Goal: Task Accomplishment & Management: Use online tool/utility

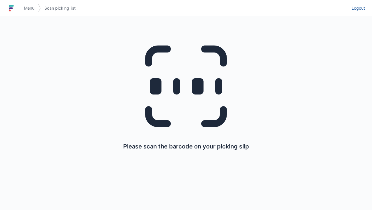
click at [356, 6] on span "Logout" at bounding box center [358, 8] width 13 height 6
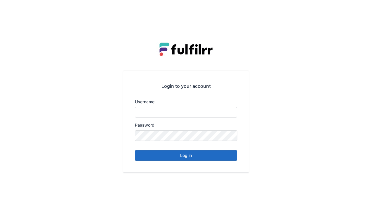
type input "******"
click at [206, 158] on button "Log in" at bounding box center [186, 155] width 102 height 11
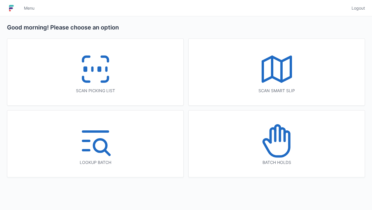
click at [95, 66] on icon at bounding box center [95, 69] width 37 height 37
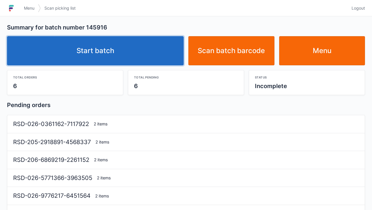
click at [136, 54] on link "Start batch" at bounding box center [95, 50] width 177 height 29
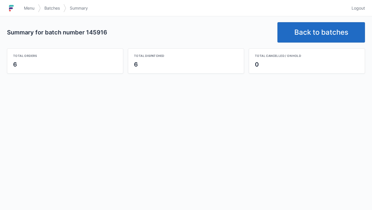
click at [339, 40] on link "Back to batches" at bounding box center [322, 32] width 88 height 20
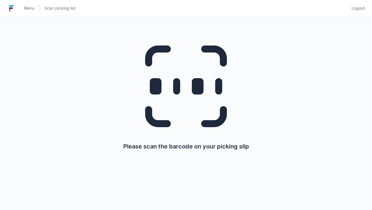
click at [364, 12] on link "Logout" at bounding box center [356, 8] width 17 height 11
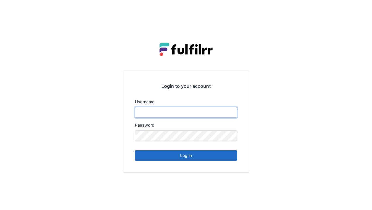
type input "******"
click at [227, 160] on button "Log in" at bounding box center [186, 155] width 102 height 11
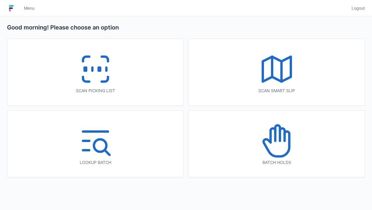
click at [127, 89] on div "Scan picking list" at bounding box center [95, 91] width 153 height 6
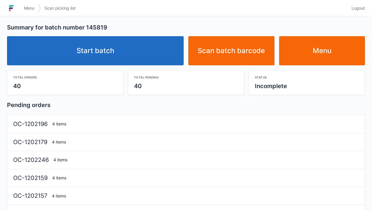
click at [140, 55] on link "Start batch" at bounding box center [95, 50] width 177 height 29
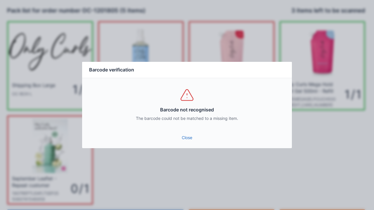
click at [190, 143] on link "Close" at bounding box center [187, 138] width 200 height 11
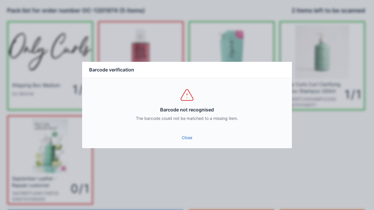
click at [190, 142] on link "Close" at bounding box center [187, 138] width 200 height 11
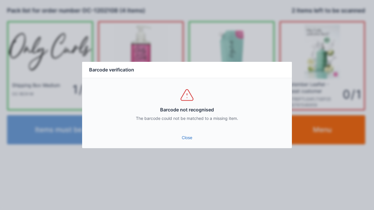
click at [189, 137] on link "Close" at bounding box center [187, 138] width 200 height 11
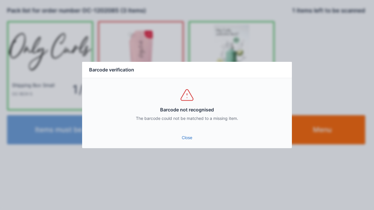
click at [187, 138] on link "Close" at bounding box center [187, 138] width 200 height 11
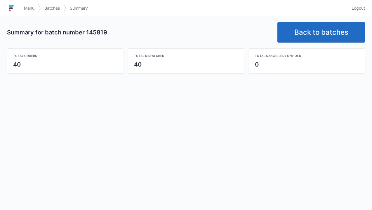
click at [325, 32] on link "Back to batches" at bounding box center [322, 32] width 88 height 20
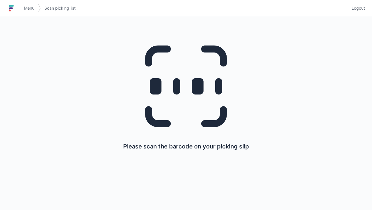
click at [359, 11] on span "Logout" at bounding box center [358, 8] width 13 height 6
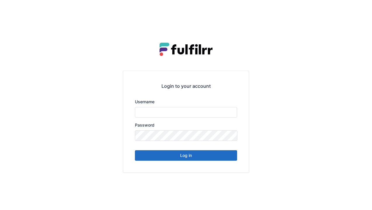
type input "******"
click at [212, 156] on button "Log in" at bounding box center [186, 155] width 102 height 11
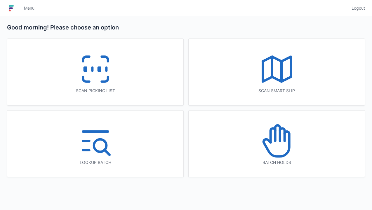
click at [113, 83] on icon at bounding box center [95, 69] width 37 height 37
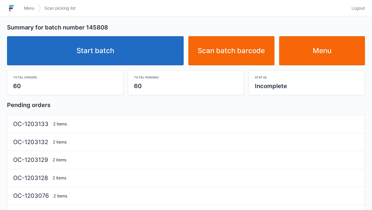
click at [151, 51] on link "Start batch" at bounding box center [95, 50] width 177 height 29
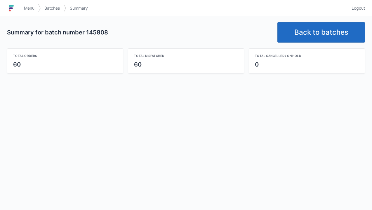
click at [321, 27] on link "Back to batches" at bounding box center [322, 32] width 88 height 20
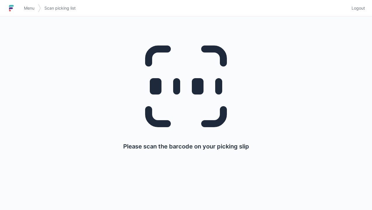
click at [356, 10] on span "Logout" at bounding box center [358, 8] width 13 height 6
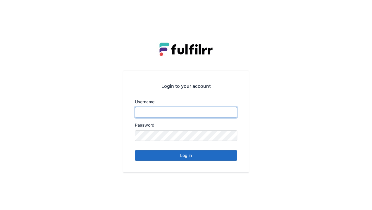
type input "******"
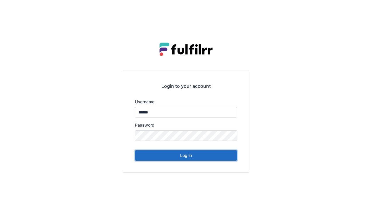
click at [210, 159] on button "Log in" at bounding box center [186, 155] width 102 height 11
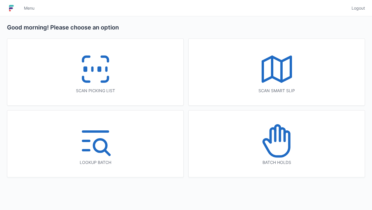
click at [103, 80] on icon at bounding box center [105, 79] width 6 height 5
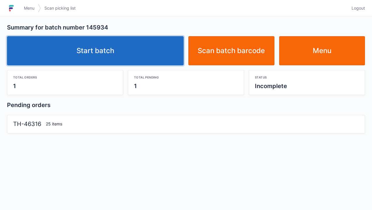
click at [161, 51] on link "Start batch" at bounding box center [95, 50] width 177 height 29
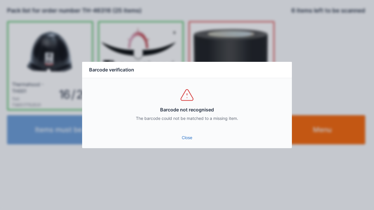
click at [184, 139] on link "Close" at bounding box center [187, 138] width 200 height 11
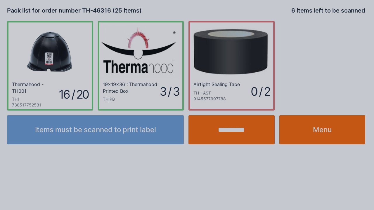
click at [87, 128] on link "Close" at bounding box center [187, 133] width 200 height 11
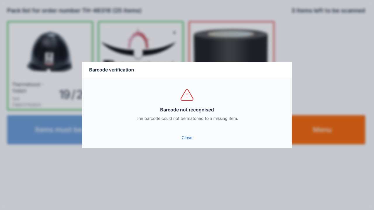
click at [188, 141] on link "Close" at bounding box center [187, 138] width 200 height 11
click at [192, 139] on link "Close" at bounding box center [187, 138] width 200 height 11
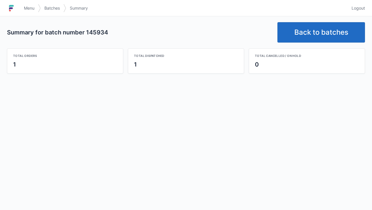
click at [319, 34] on link "Back to batches" at bounding box center [322, 32] width 88 height 20
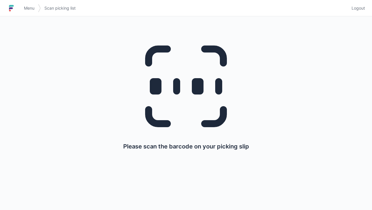
click at [364, 12] on link "Logout" at bounding box center [356, 8] width 17 height 11
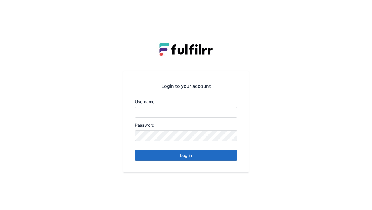
type input "******"
click at [206, 160] on button "Log in" at bounding box center [186, 155] width 102 height 11
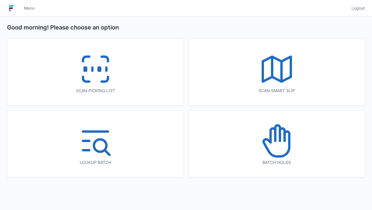
click at [93, 78] on icon at bounding box center [95, 69] width 37 height 37
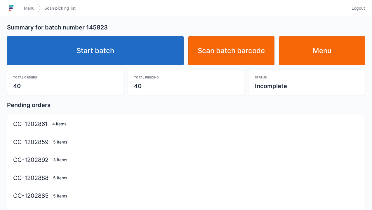
click at [153, 56] on link "Start batch" at bounding box center [95, 50] width 177 height 29
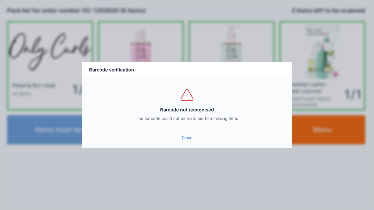
click at [197, 143] on link "Close" at bounding box center [187, 138] width 200 height 11
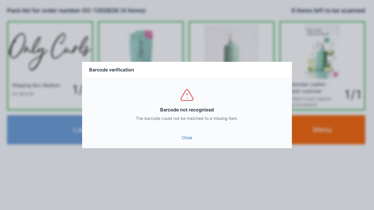
click at [189, 142] on link "Close" at bounding box center [187, 138] width 200 height 11
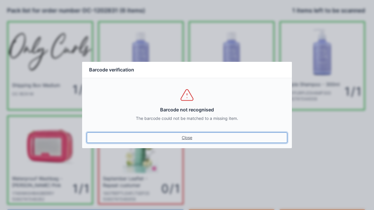
click at [191, 139] on link "Close" at bounding box center [187, 138] width 200 height 11
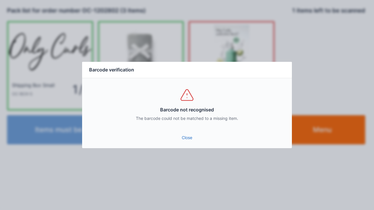
click at [191, 137] on link "Close" at bounding box center [187, 138] width 200 height 11
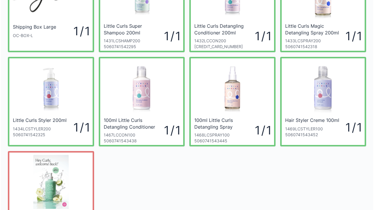
scroll to position [128, 0]
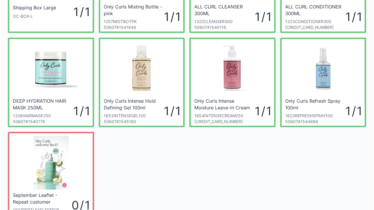
scroll to position [128, 0]
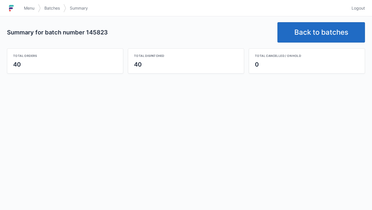
click at [338, 37] on link "Back to batches" at bounding box center [322, 32] width 88 height 20
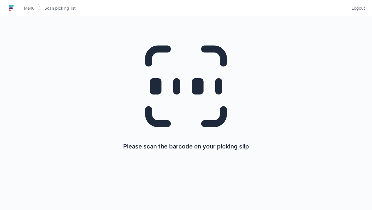
click at [360, 13] on link "Logout" at bounding box center [356, 8] width 17 height 11
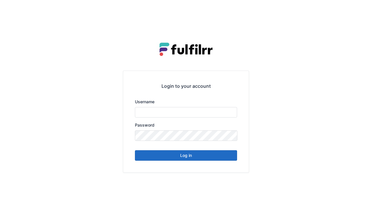
type input "******"
click at [227, 160] on button "Log in" at bounding box center [186, 155] width 102 height 11
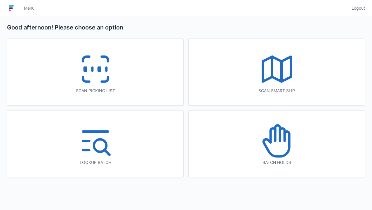
click at [294, 154] on icon at bounding box center [276, 140] width 37 height 37
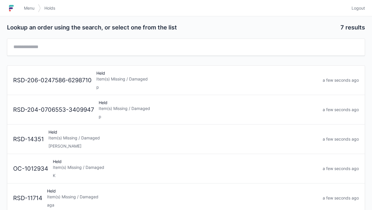
click at [363, 13] on link "Logout" at bounding box center [356, 8] width 17 height 11
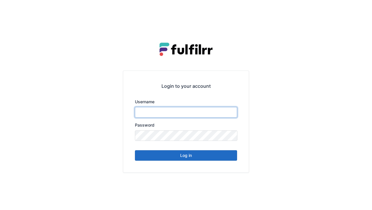
type input "******"
click at [229, 156] on button "Log in" at bounding box center [186, 155] width 102 height 11
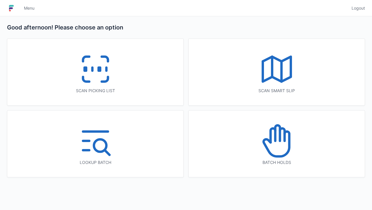
click at [103, 74] on icon at bounding box center [95, 69] width 37 height 37
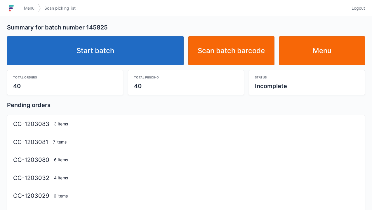
click at [140, 58] on link "Start batch" at bounding box center [95, 50] width 177 height 29
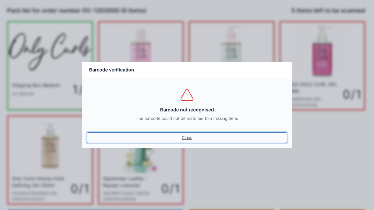
click at [182, 136] on link "Close" at bounding box center [187, 138] width 200 height 11
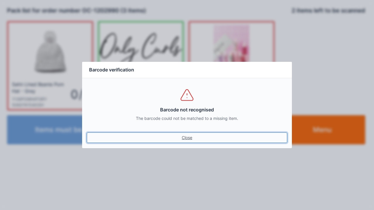
click at [194, 138] on link "Close" at bounding box center [187, 138] width 200 height 11
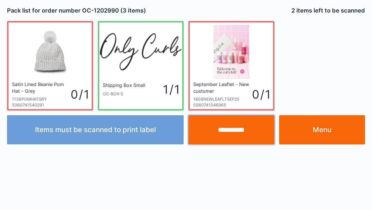
click at [225, 144] on input "**********" at bounding box center [231, 129] width 86 height 29
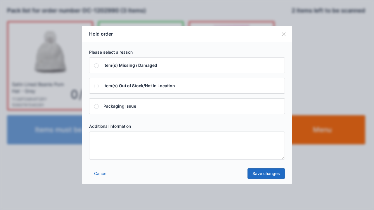
click at [129, 156] on textarea at bounding box center [187, 146] width 196 height 28
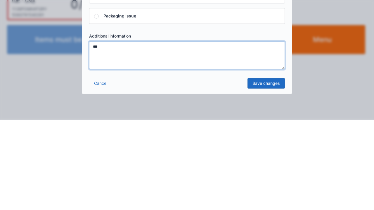
type textarea "***"
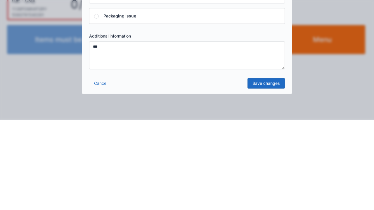
click at [264, 177] on link "Save changes" at bounding box center [266, 174] width 37 height 11
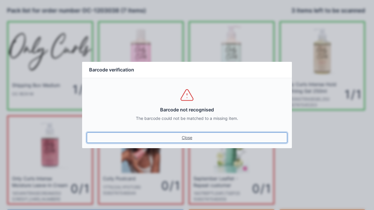
click at [198, 137] on link "Close" at bounding box center [187, 138] width 200 height 11
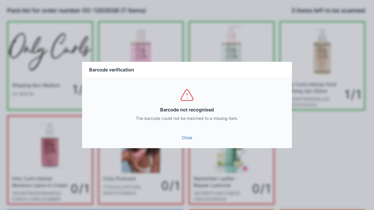
click at [191, 137] on link "Close" at bounding box center [187, 138] width 200 height 11
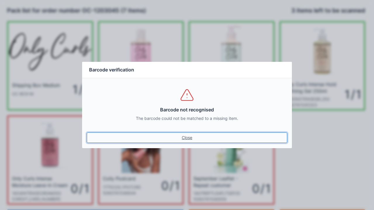
click at [191, 141] on link "Close" at bounding box center [187, 138] width 200 height 11
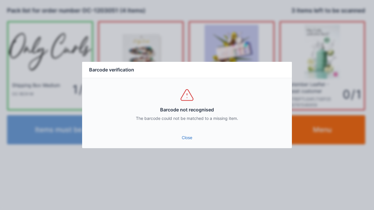
click at [184, 142] on link "Close" at bounding box center [187, 138] width 200 height 11
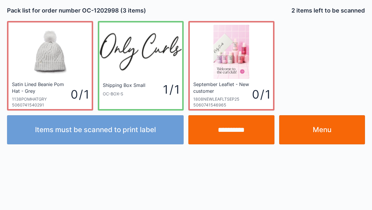
click at [247, 135] on input "**********" at bounding box center [231, 129] width 86 height 29
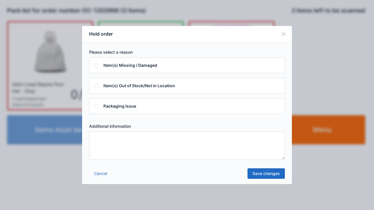
click at [147, 158] on textarea at bounding box center [187, 146] width 196 height 28
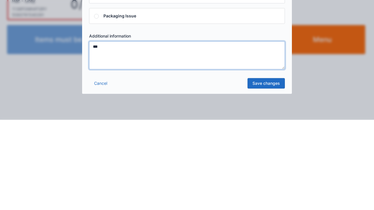
type textarea "***"
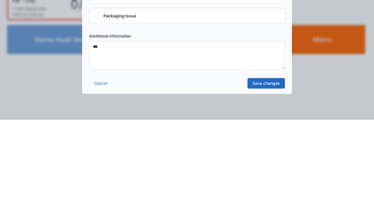
click at [273, 175] on link "Save changes" at bounding box center [266, 174] width 37 height 11
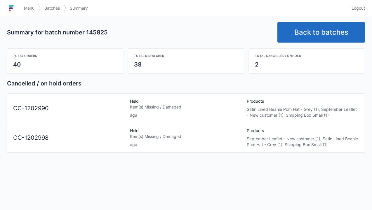
click at [338, 32] on link "Back to batches" at bounding box center [322, 32] width 88 height 20
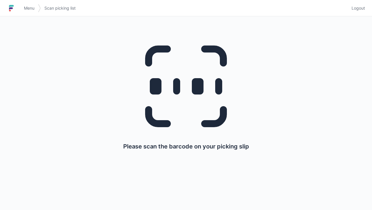
click at [359, 12] on link "Logout" at bounding box center [356, 8] width 17 height 11
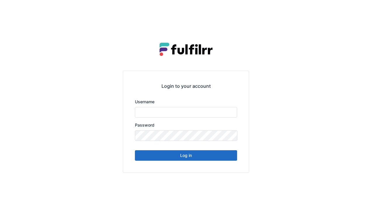
type input "******"
click at [200, 160] on button "Log in" at bounding box center [186, 155] width 102 height 11
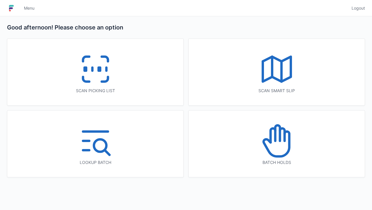
click at [285, 140] on icon at bounding box center [282, 135] width 5 height 13
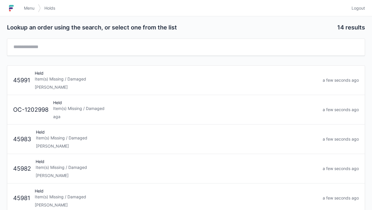
click at [129, 117] on div "aga" at bounding box center [185, 117] width 265 height 6
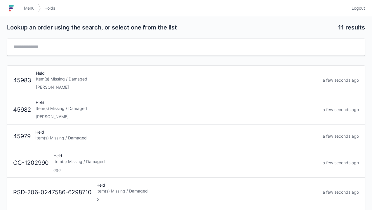
click at [137, 167] on div "aga" at bounding box center [185, 170] width 265 height 6
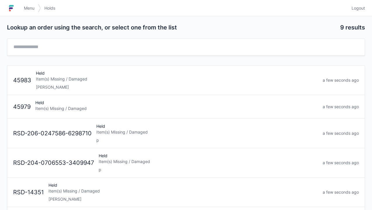
click at [362, 6] on span "Logout" at bounding box center [358, 8] width 13 height 6
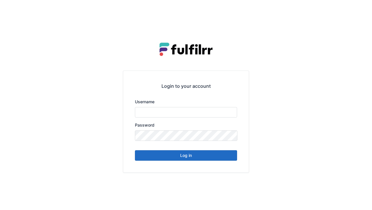
type input "******"
click at [210, 156] on button "Log in" at bounding box center [186, 155] width 102 height 11
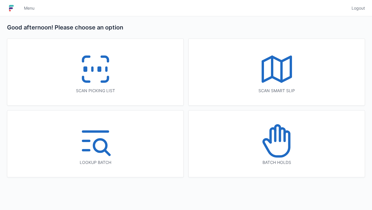
click at [114, 84] on icon at bounding box center [95, 69] width 37 height 37
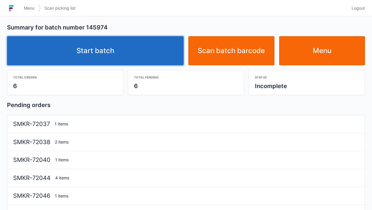
click at [146, 54] on link "Start batch" at bounding box center [95, 50] width 177 height 29
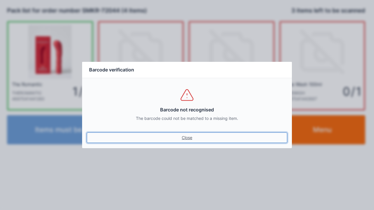
click at [192, 140] on link "Close" at bounding box center [187, 138] width 200 height 11
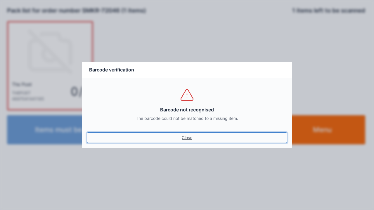
click at [188, 140] on link "Close" at bounding box center [187, 138] width 200 height 11
